Goal: Task Accomplishment & Management: Complete application form

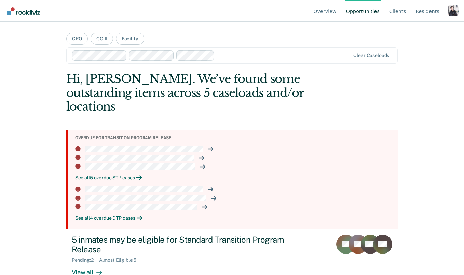
click at [452, 16] on div "Profile dropdown button" at bounding box center [452, 10] width 11 height 11
click at [418, 31] on link "Profile" at bounding box center [425, 32] width 44 height 6
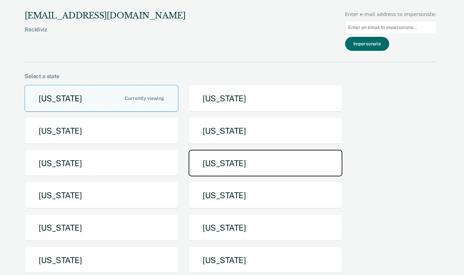
click at [245, 151] on button "[US_STATE]" at bounding box center [265, 163] width 154 height 27
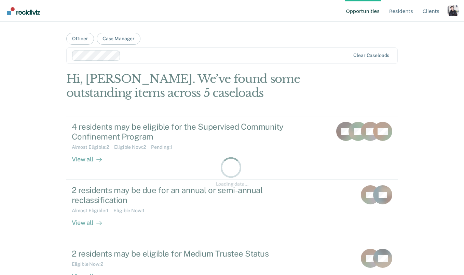
click at [451, 10] on div "Profile dropdown button" at bounding box center [452, 10] width 11 height 11
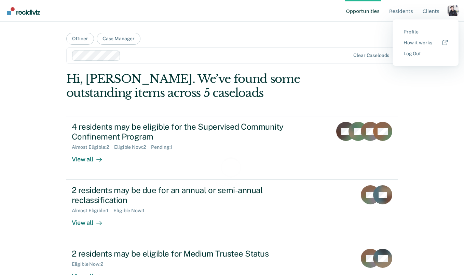
click at [417, 28] on button "Profile" at bounding box center [425, 31] width 66 height 11
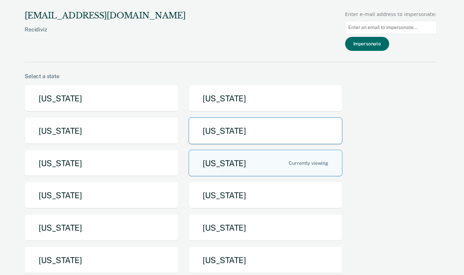
click at [278, 135] on button "[US_STATE]" at bounding box center [265, 130] width 154 height 27
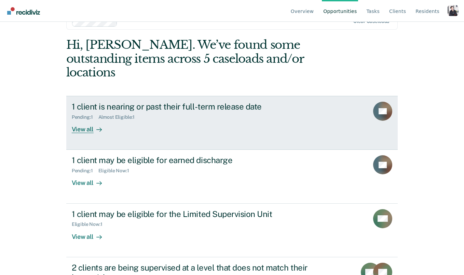
scroll to position [41, 0]
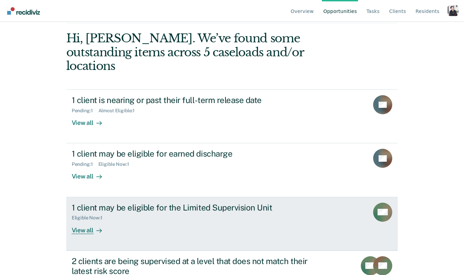
click at [107, 221] on div "View all" at bounding box center [91, 227] width 38 height 13
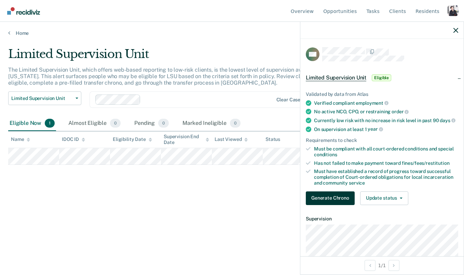
click at [333, 202] on button "Generate Chrono" at bounding box center [330, 199] width 49 height 14
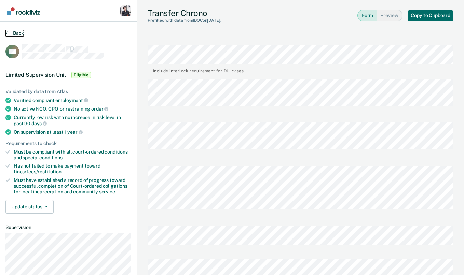
click at [15, 33] on button "Back" at bounding box center [14, 33] width 18 height 6
click at [395, 19] on button "Preview" at bounding box center [390, 16] width 26 height 12
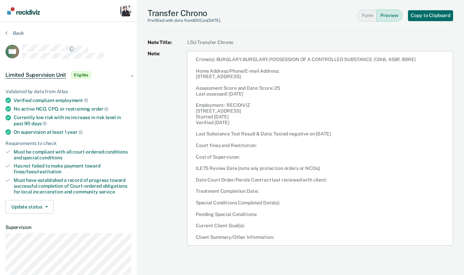
click at [357, 17] on div "Transfer Chrono Prefilled with data from IDOC on [DATE] . Form Preview Copy to …" at bounding box center [299, 15] width 305 height 31
click at [362, 17] on button "Form" at bounding box center [366, 16] width 19 height 12
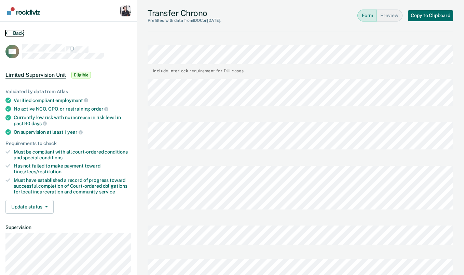
click at [17, 34] on button "Back" at bounding box center [14, 33] width 18 height 6
click at [391, 18] on button "Preview" at bounding box center [390, 16] width 26 height 12
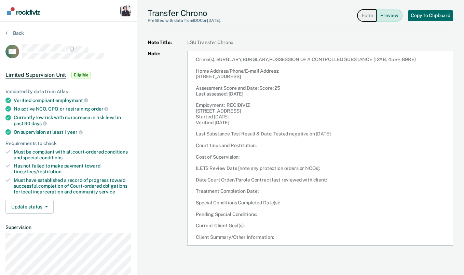
click at [361, 18] on button "Form" at bounding box center [366, 16] width 19 height 12
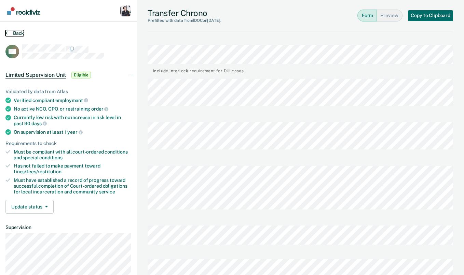
click at [14, 31] on button "Back" at bounding box center [14, 33] width 18 height 6
click at [389, 18] on button "Preview" at bounding box center [390, 16] width 26 height 12
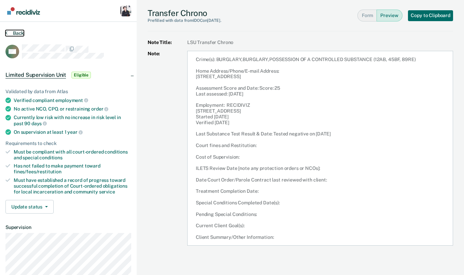
click at [16, 32] on button "Back" at bounding box center [14, 33] width 18 height 6
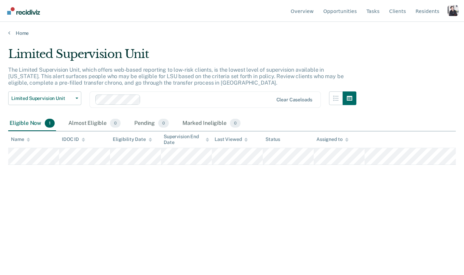
click at [144, 208] on div "Limited Supervision Unit The Limited Supervision Unit, which offers web-based r…" at bounding box center [231, 135] width 447 height 177
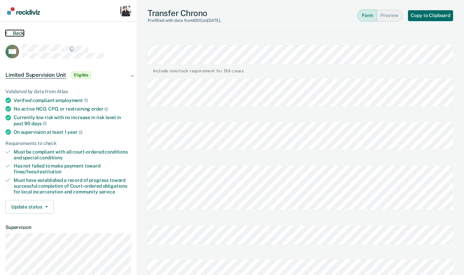
click at [21, 33] on button "Back" at bounding box center [14, 33] width 18 height 6
click at [388, 17] on button "Preview" at bounding box center [390, 16] width 26 height 12
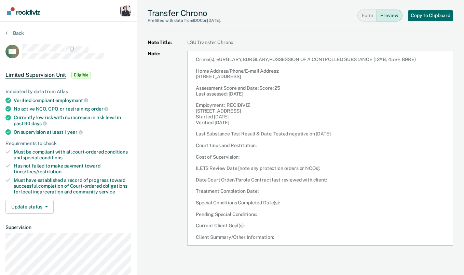
click at [17, 6] on link "Go to Recidiviz Home" at bounding box center [23, 11] width 36 height 22
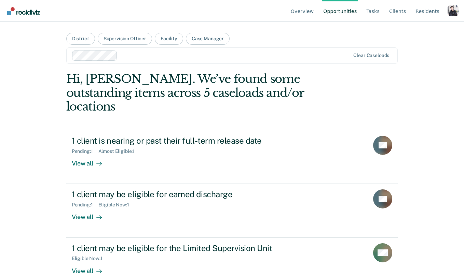
click at [448, 7] on div "Profile dropdown button" at bounding box center [452, 10] width 11 height 11
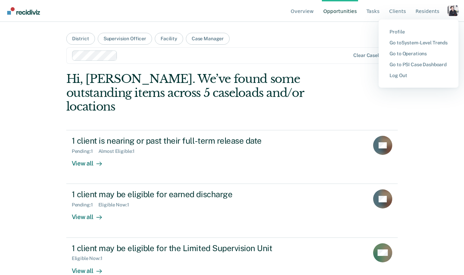
click at [400, 35] on button "Profile" at bounding box center [418, 31] width 80 height 11
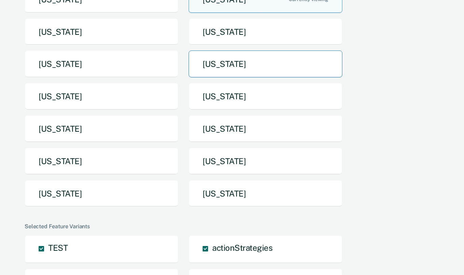
scroll to position [194, 0]
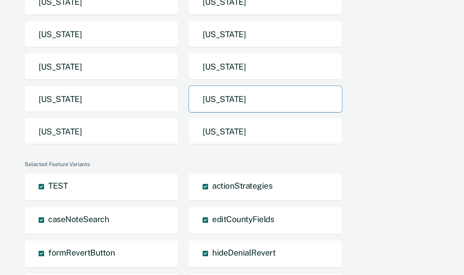
click at [207, 95] on button "[US_STATE]" at bounding box center [265, 99] width 154 height 27
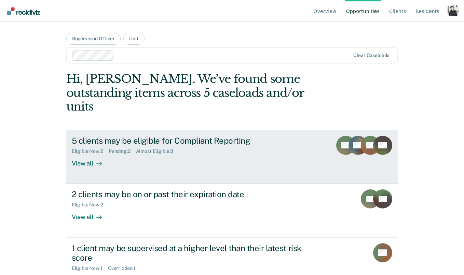
click at [192, 136] on div "5 clients may be eligible for Compliant Reporting" at bounding box center [192, 141] width 240 height 10
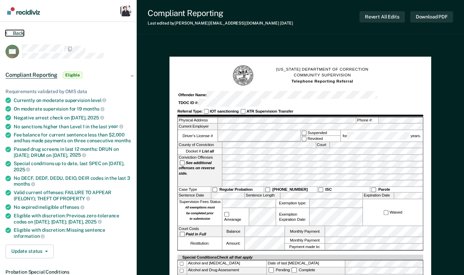
click at [17, 32] on button "Back" at bounding box center [14, 33] width 18 height 6
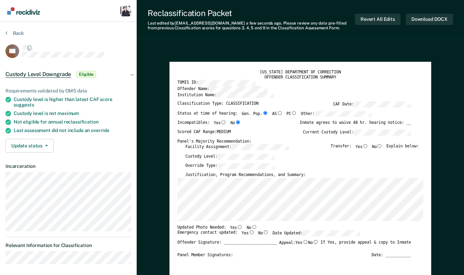
scroll to position [427, 0]
